Goal: Information Seeking & Learning: Learn about a topic

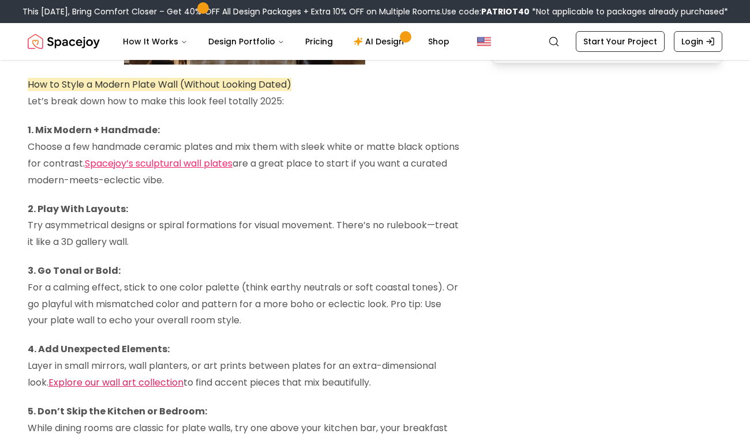
scroll to position [1173, 0]
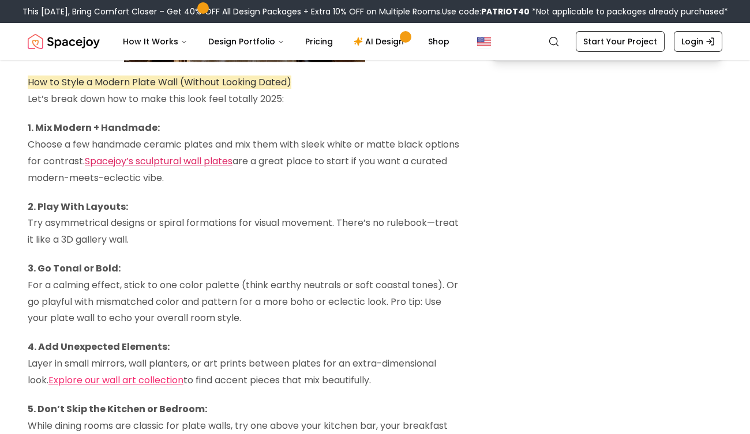
click at [211, 165] on link "Spacejoy’s sculptural wall plates" at bounding box center [159, 161] width 148 height 13
click at [232, 159] on link "Spacejoy’s sculptural wall plates" at bounding box center [159, 161] width 148 height 13
click at [202, 159] on link "Spacejoy’s sculptural wall plates" at bounding box center [159, 161] width 148 height 13
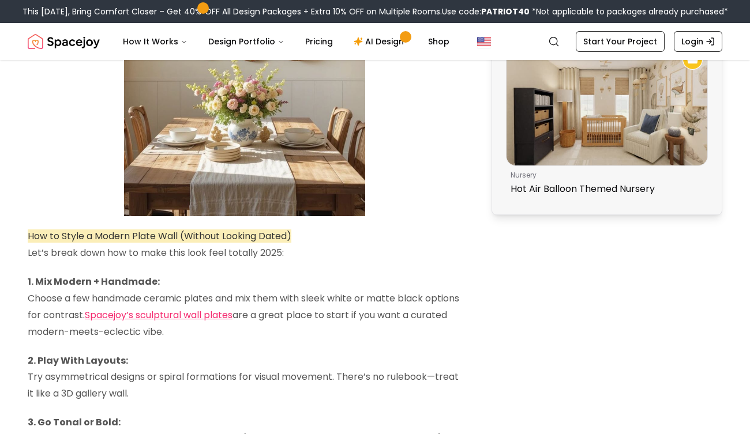
scroll to position [1027, 0]
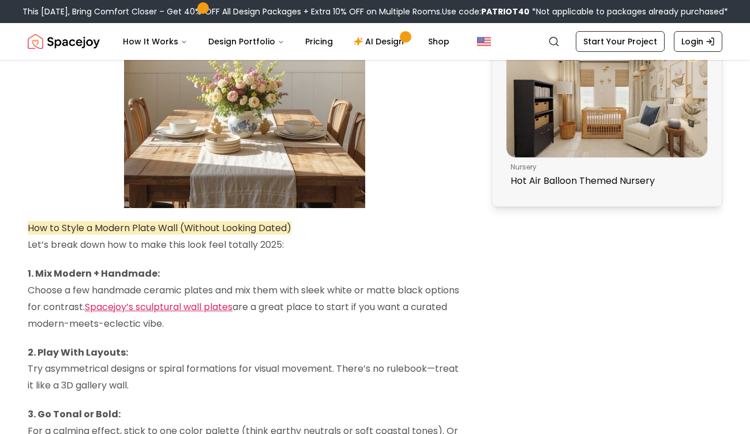
click at [166, 308] on link "Spacejoy’s sculptural wall plates" at bounding box center [159, 306] width 148 height 13
click at [232, 307] on link "Spacejoy’s sculptural wall plates" at bounding box center [159, 306] width 148 height 13
drag, startPoint x: 273, startPoint y: 308, endPoint x: 123, endPoint y: 306, distance: 150.5
click at [123, 306] on p "1. Mix Modern + Handmade: Choose a few handmade ceramic plates and mix them wit…" at bounding box center [245, 299] width 434 height 66
copy link "Spacejoy’s sculptural wall plates"
